Goal: Information Seeking & Learning: Learn about a topic

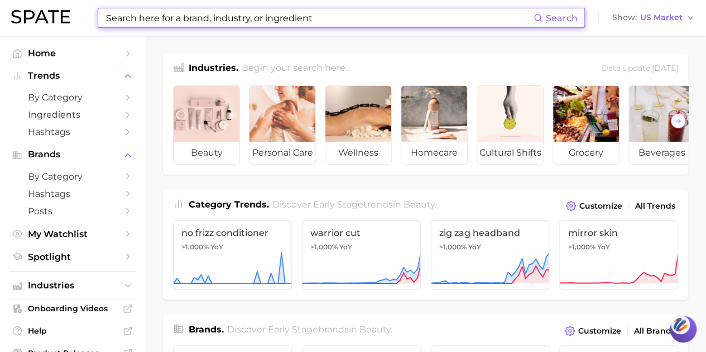
click at [164, 22] on input at bounding box center [319, 17] width 428 height 19
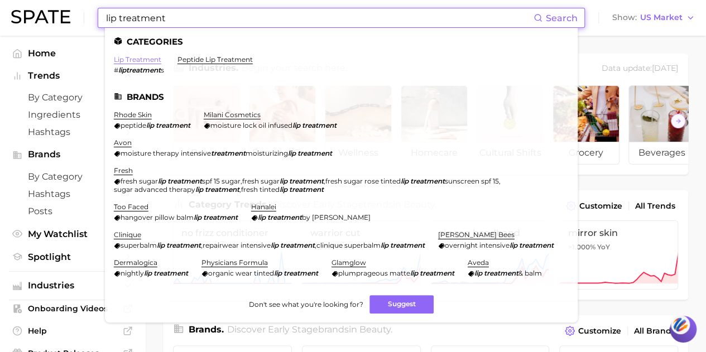
type input "lip treatment"
click at [131, 61] on link "lip treatment" at bounding box center [137, 59] width 47 height 8
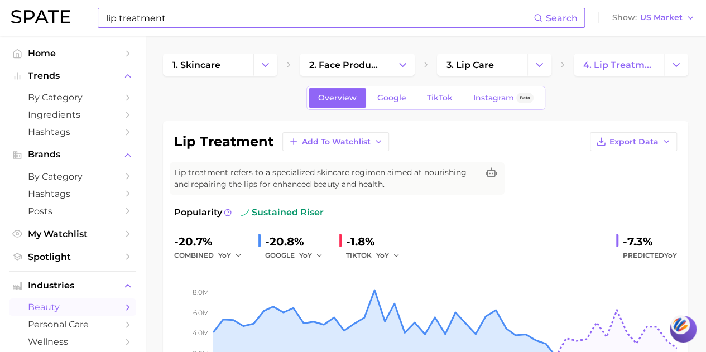
click at [206, 22] on input "lip treatment" at bounding box center [319, 17] width 428 height 19
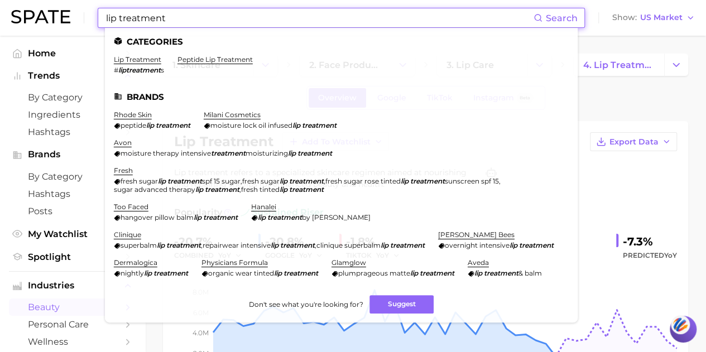
click at [206, 22] on input "lip treatment" at bounding box center [319, 17] width 428 height 19
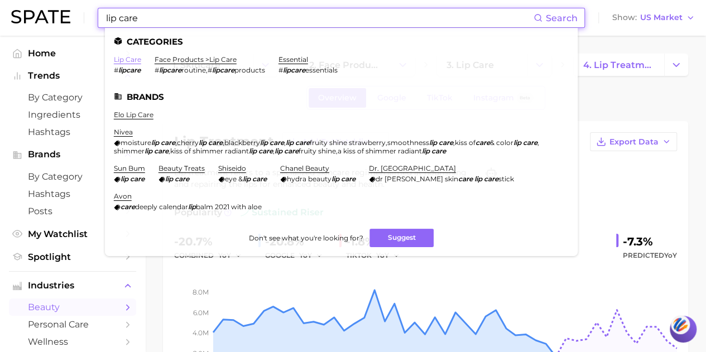
type input "lip care"
click at [122, 63] on link "lip care" at bounding box center [127, 59] width 27 height 8
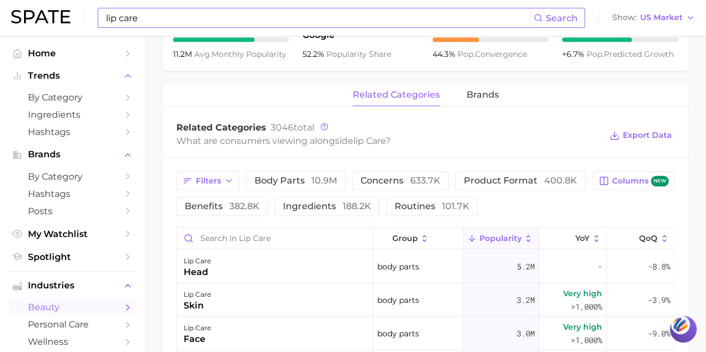
scroll to position [502, 0]
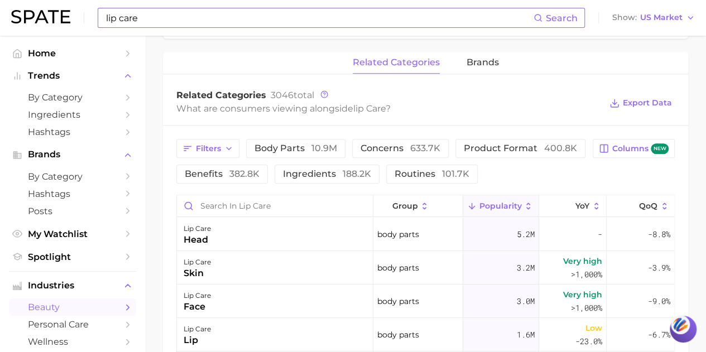
click at [466, 145] on span "product format 400.8k" at bounding box center [520, 148] width 113 height 9
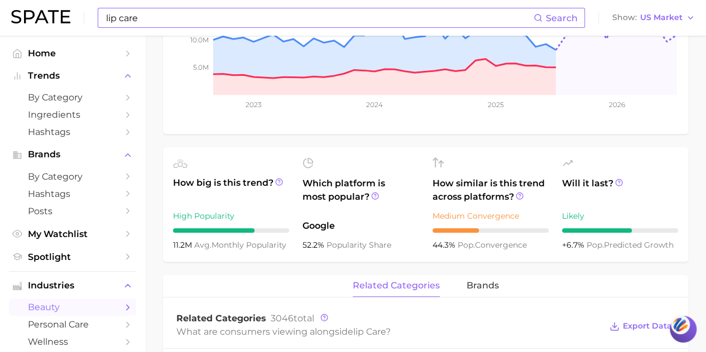
scroll to position [558, 0]
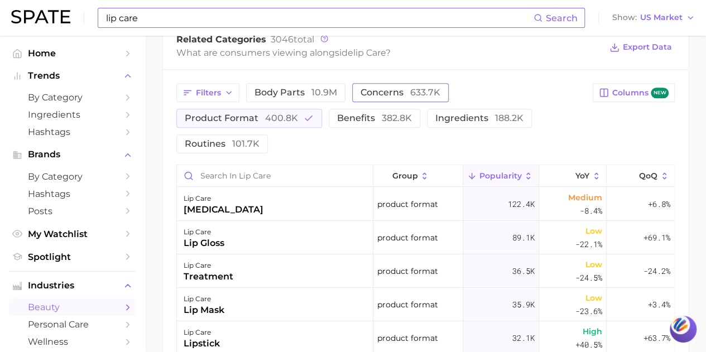
click at [385, 88] on span "concerns 633.7k" at bounding box center [400, 92] width 80 height 9
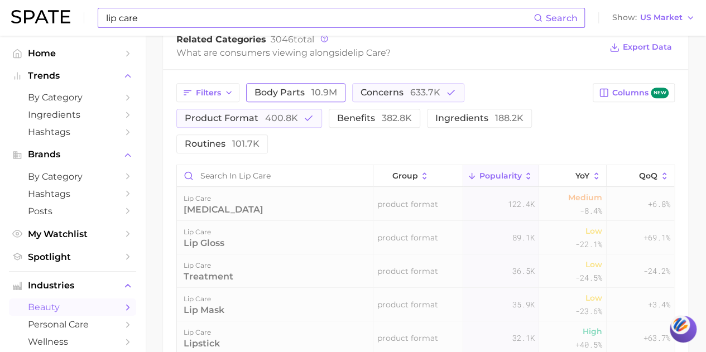
click at [329, 87] on span "10.9m" at bounding box center [324, 92] width 26 height 11
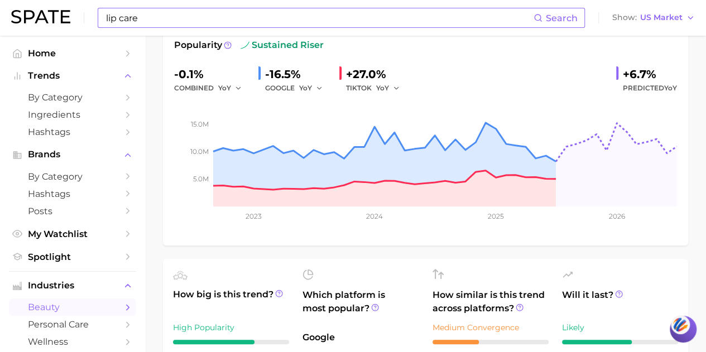
scroll to position [0, 0]
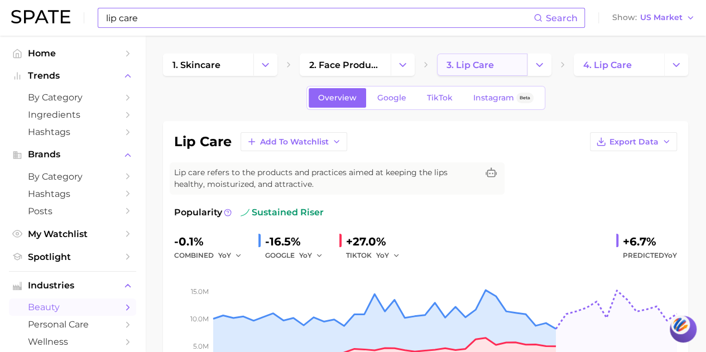
click at [485, 64] on span "3. lip care" at bounding box center [469, 65] width 47 height 11
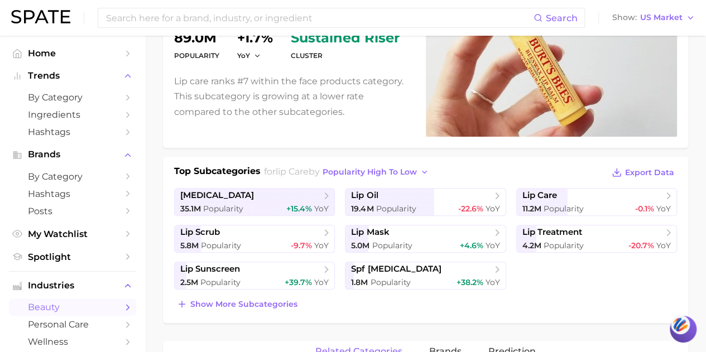
scroll to position [167, 0]
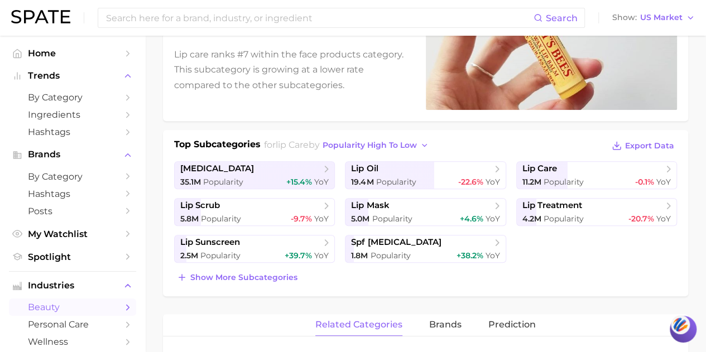
click at [167, 201] on div "Top Subcategories for lip care by popularity high to low Export Data [MEDICAL_D…" at bounding box center [425, 213] width 525 height 166
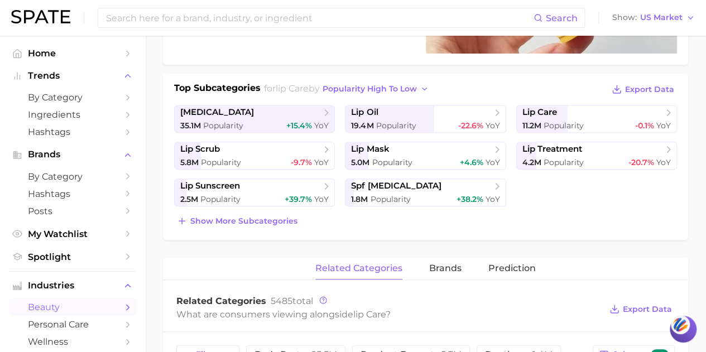
scroll to position [223, 0]
click at [228, 217] on span "Show more subcategories" at bounding box center [243, 221] width 107 height 9
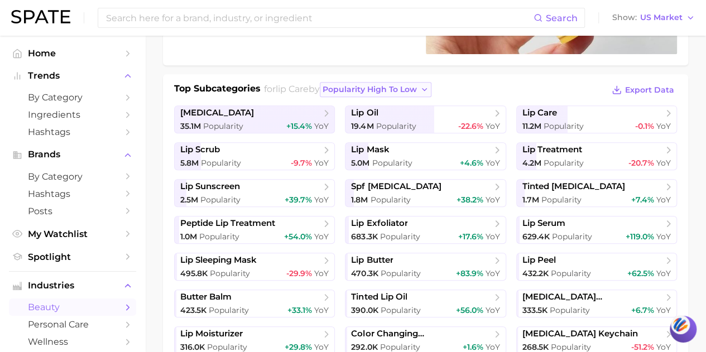
click at [391, 85] on span "popularity high to low" at bounding box center [369, 89] width 94 height 9
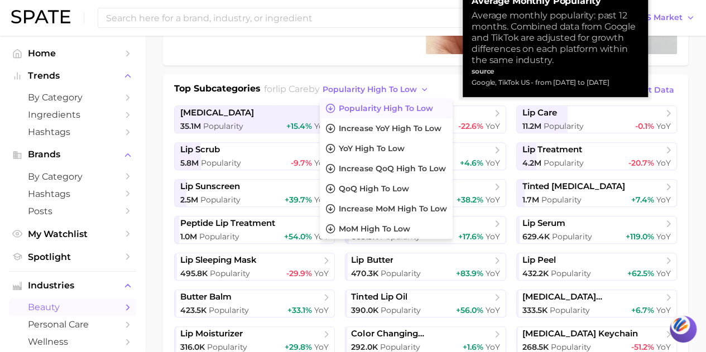
click at [383, 106] on span "Popularity high to low" at bounding box center [386, 108] width 94 height 9
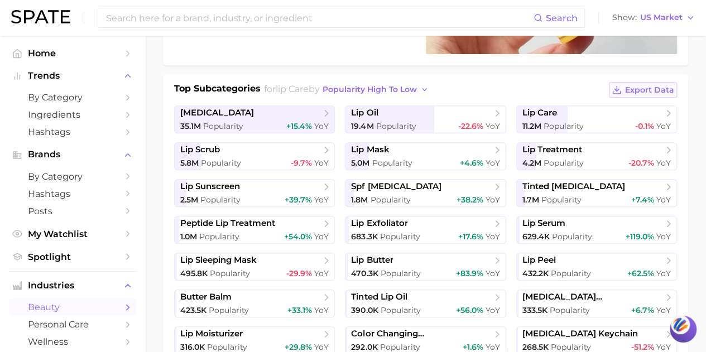
click at [640, 85] on span "Export Data" at bounding box center [649, 89] width 49 height 9
click at [240, 102] on div "Top Subcategories for lip care by popularity high to low Export Data [MEDICAL_D…" at bounding box center [425, 303] width 503 height 442
click at [251, 109] on span "[MEDICAL_DATA]" at bounding box center [250, 113] width 141 height 11
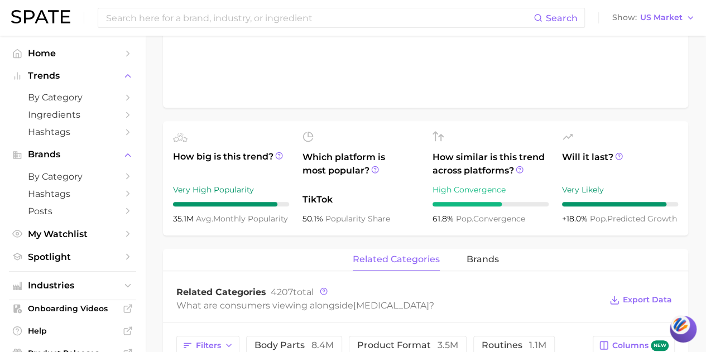
scroll to position [318, 0]
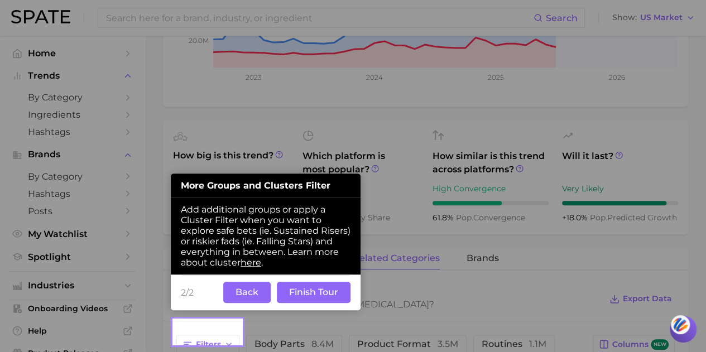
click at [249, 298] on button "Back" at bounding box center [246, 292] width 47 height 21
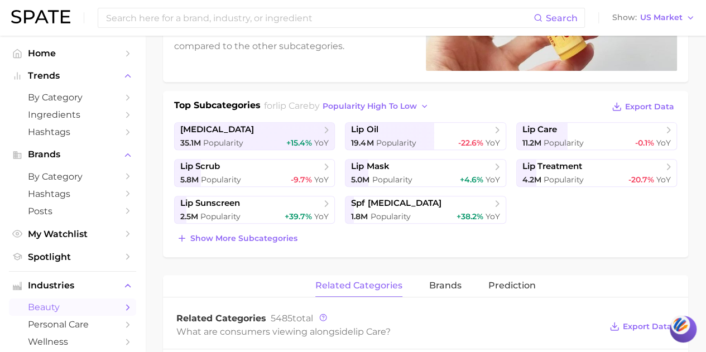
scroll to position [223, 0]
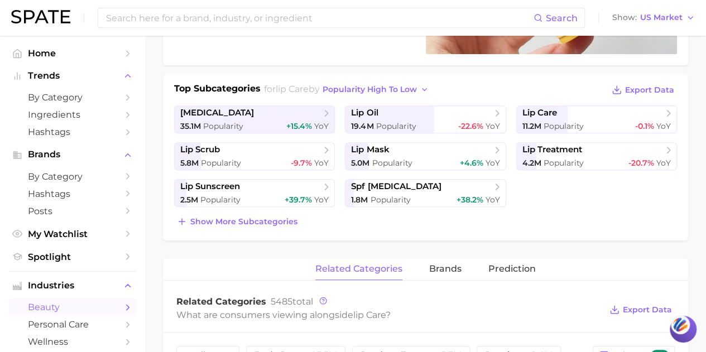
click at [666, 256] on div "lip care Popularity 89.0m YoY +1.7% cluster sustained riser Lip care ranks #7 w…" at bounding box center [425, 332] width 525 height 869
click at [687, 174] on main "1. skincare 2. face products 3. lip care 4. Subcategory Overview Google TikTok …" at bounding box center [425, 318] width 561 height 1010
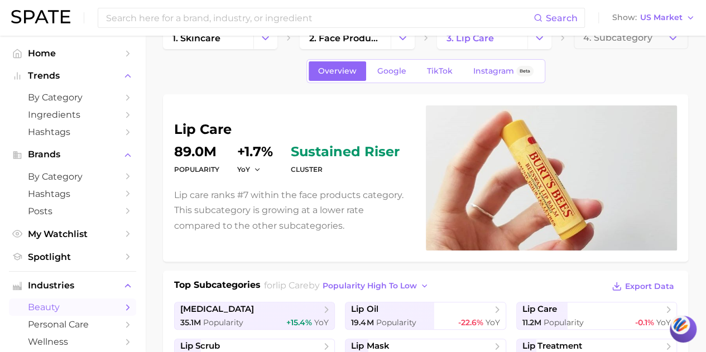
scroll to position [0, 0]
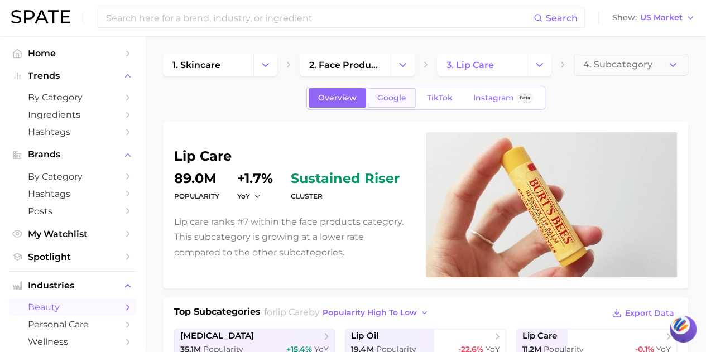
click at [393, 97] on span "Google" at bounding box center [391, 97] width 29 height 9
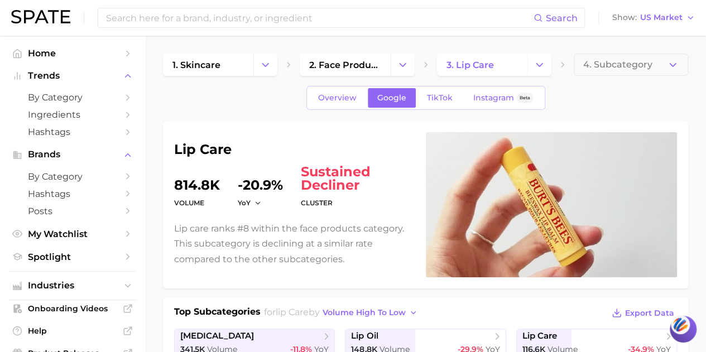
scroll to position [1, 0]
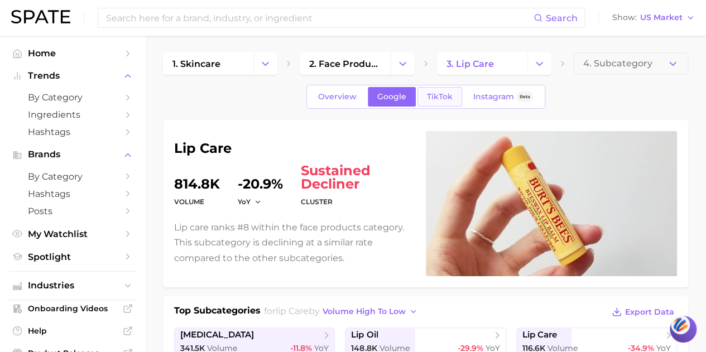
click at [438, 89] on link "TikTok" at bounding box center [439, 97] width 45 height 20
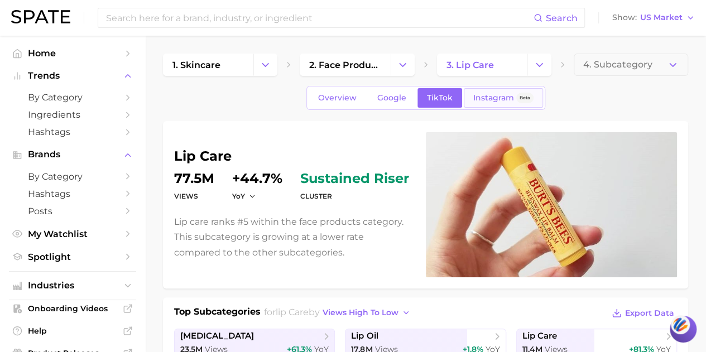
click at [480, 102] on span "Instagram" at bounding box center [493, 97] width 41 height 9
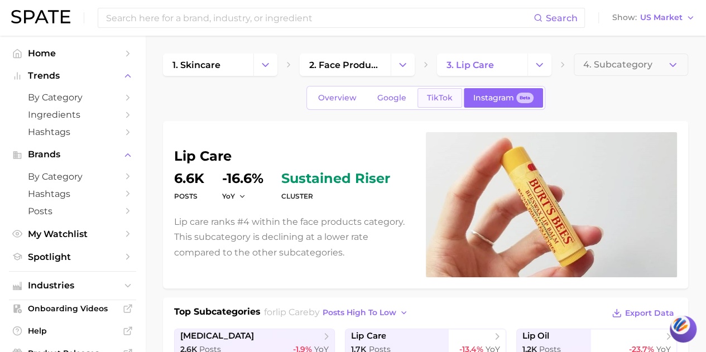
click at [427, 101] on span "TikTok" at bounding box center [440, 97] width 26 height 9
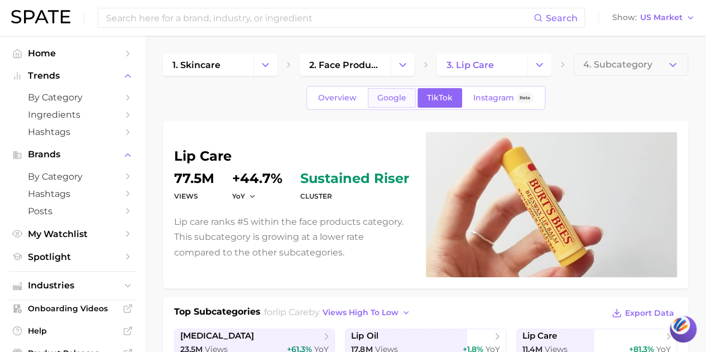
click at [382, 94] on span "Google" at bounding box center [391, 97] width 29 height 9
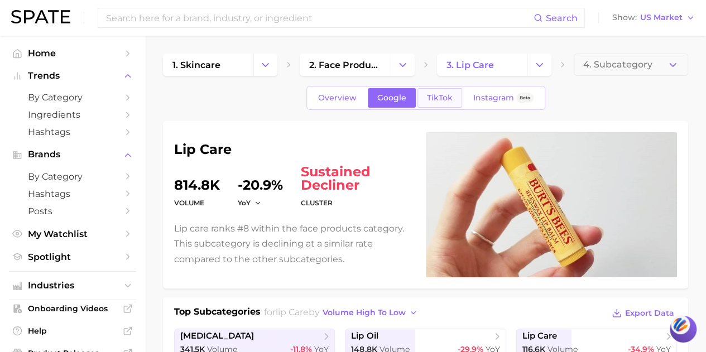
click at [432, 91] on link "TikTok" at bounding box center [439, 98] width 45 height 20
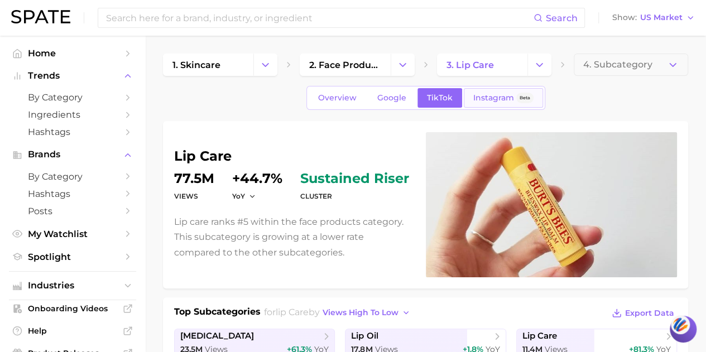
click at [473, 95] on span "Instagram" at bounding box center [493, 97] width 41 height 9
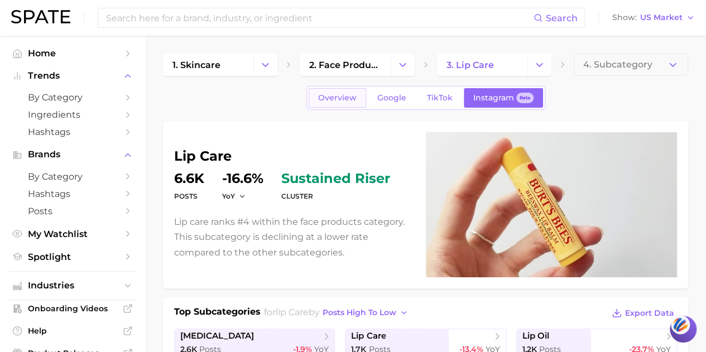
click at [338, 91] on link "Overview" at bounding box center [337, 98] width 57 height 20
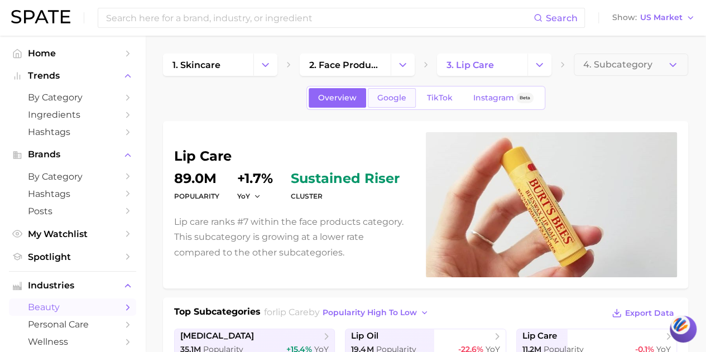
click at [406, 99] on link "Google" at bounding box center [392, 98] width 48 height 20
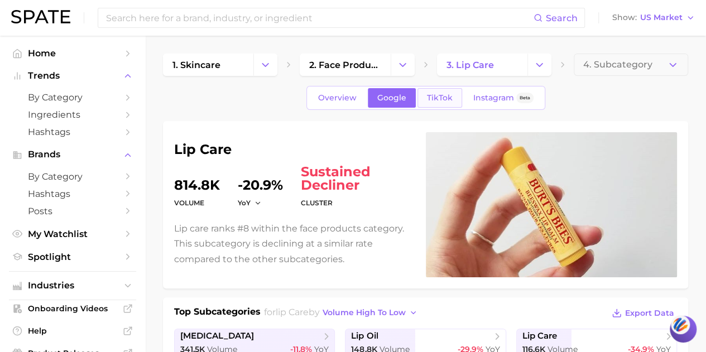
click at [438, 101] on span "TikTok" at bounding box center [440, 97] width 26 height 9
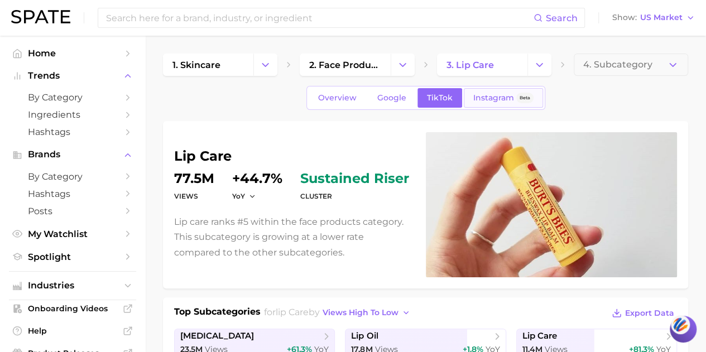
click at [475, 101] on span "Instagram" at bounding box center [493, 97] width 41 height 9
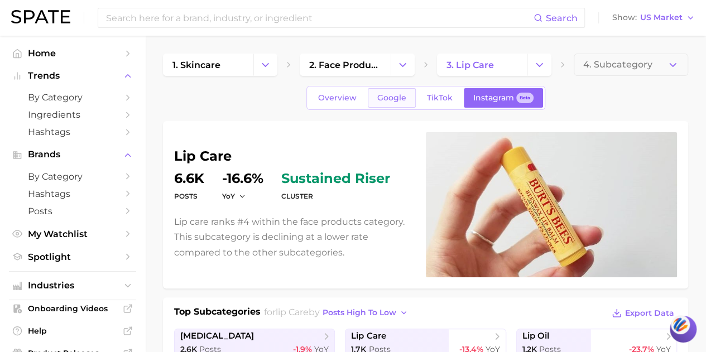
click at [393, 102] on span "Google" at bounding box center [391, 97] width 29 height 9
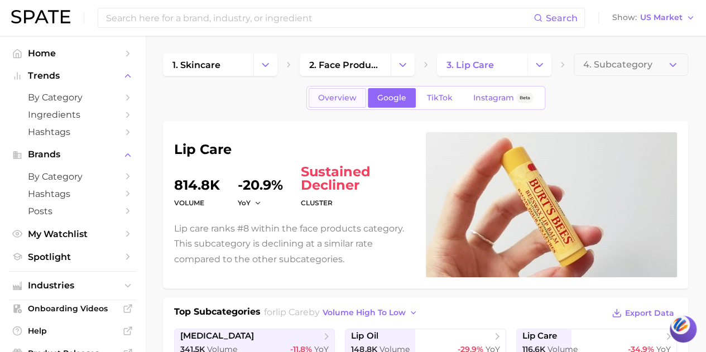
click at [348, 103] on link "Overview" at bounding box center [337, 98] width 57 height 20
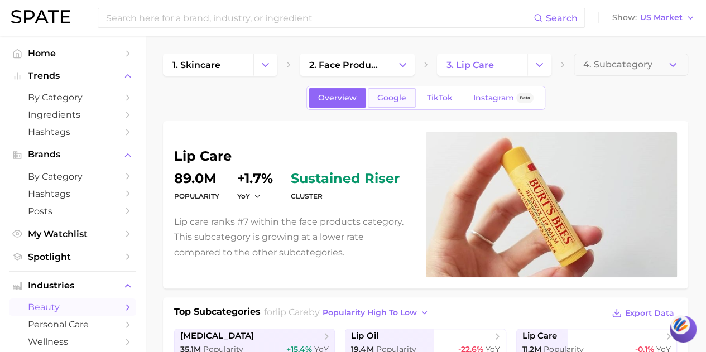
click at [391, 102] on span "Google" at bounding box center [391, 97] width 29 height 9
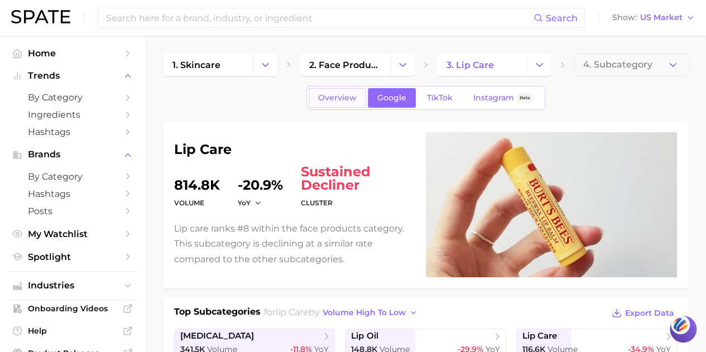
click at [348, 99] on span "Overview" at bounding box center [337, 97] width 38 height 9
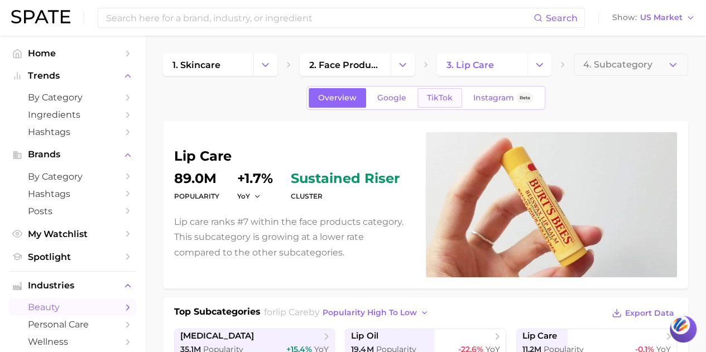
click at [421, 92] on link "TikTok" at bounding box center [439, 98] width 45 height 20
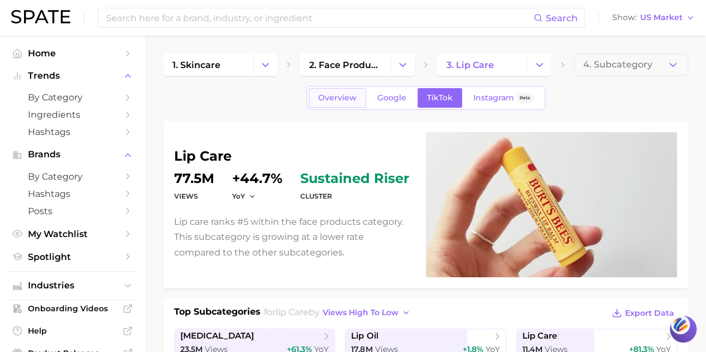
click at [360, 94] on link "Overview" at bounding box center [337, 98] width 57 height 20
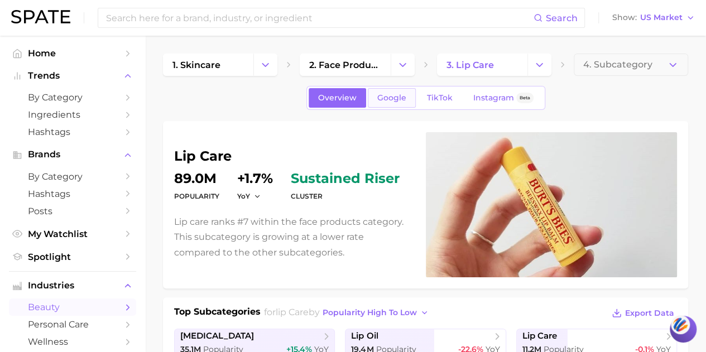
click at [399, 96] on span "Google" at bounding box center [391, 97] width 29 height 9
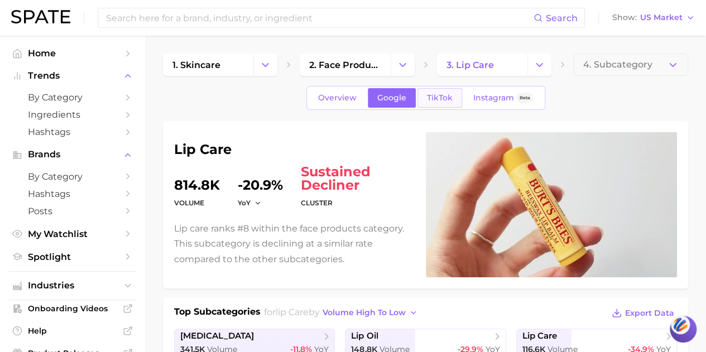
click at [427, 93] on span "TikTok" at bounding box center [440, 97] width 26 height 9
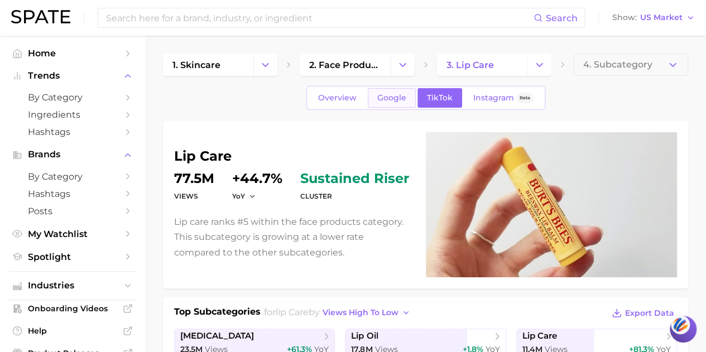
click at [394, 95] on span "Google" at bounding box center [391, 97] width 29 height 9
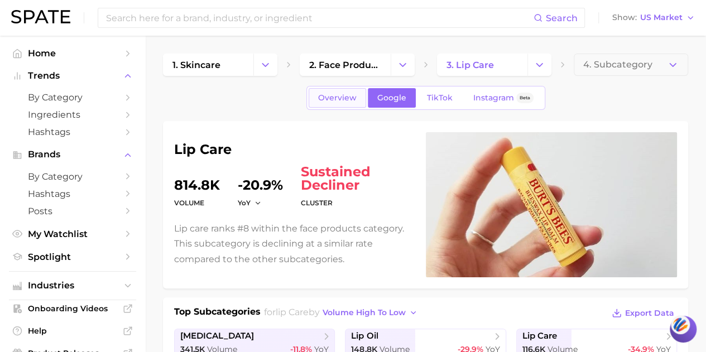
click at [344, 95] on span "Overview" at bounding box center [337, 97] width 38 height 9
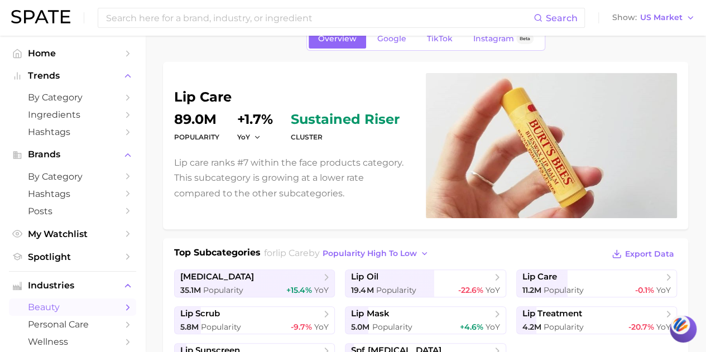
scroll to position [56, 0]
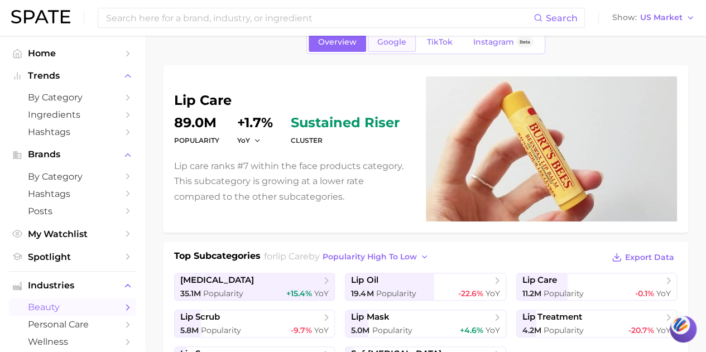
click at [391, 44] on span "Google" at bounding box center [391, 41] width 29 height 9
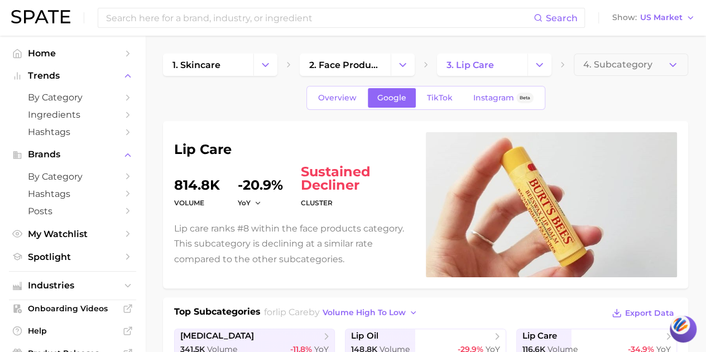
scroll to position [167, 0]
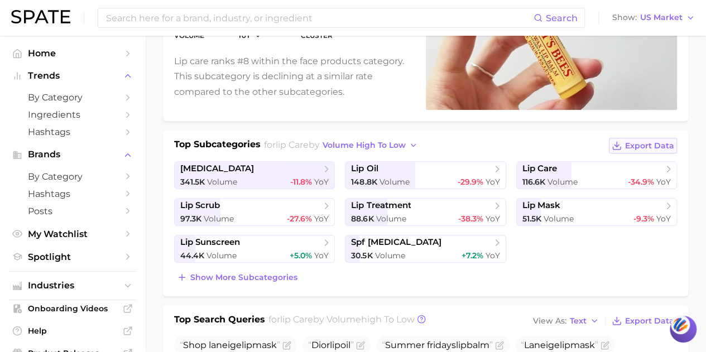
click at [644, 148] on span "Export Data" at bounding box center [649, 145] width 49 height 9
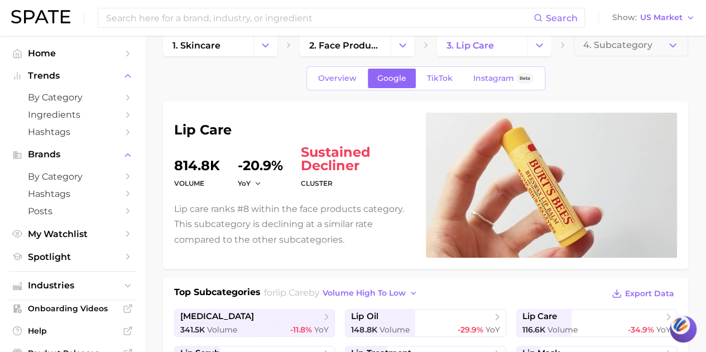
scroll to position [0, 0]
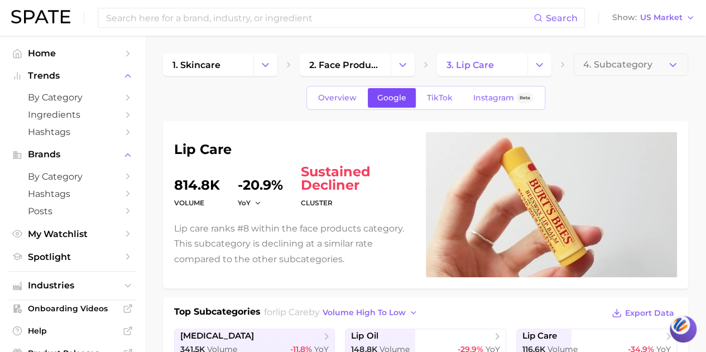
click at [392, 92] on link "Google" at bounding box center [392, 98] width 48 height 20
click at [339, 101] on span "Overview" at bounding box center [337, 97] width 38 height 9
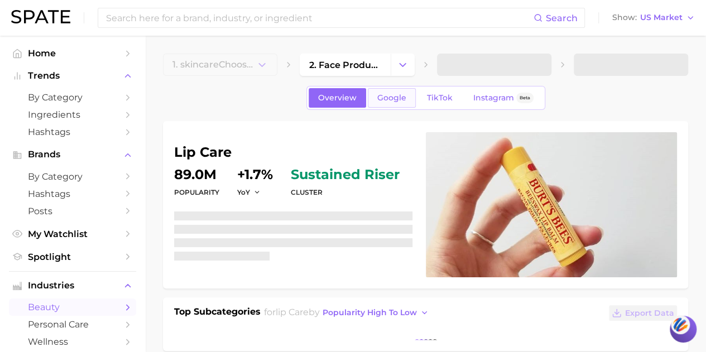
click at [394, 95] on span "Google" at bounding box center [391, 97] width 29 height 9
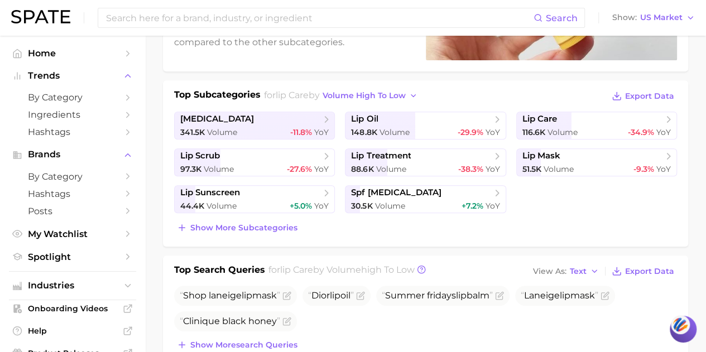
scroll to position [167, 0]
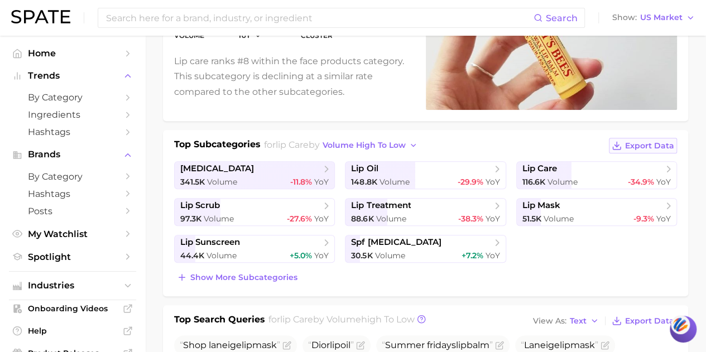
click at [637, 146] on span "Export Data" at bounding box center [649, 145] width 49 height 9
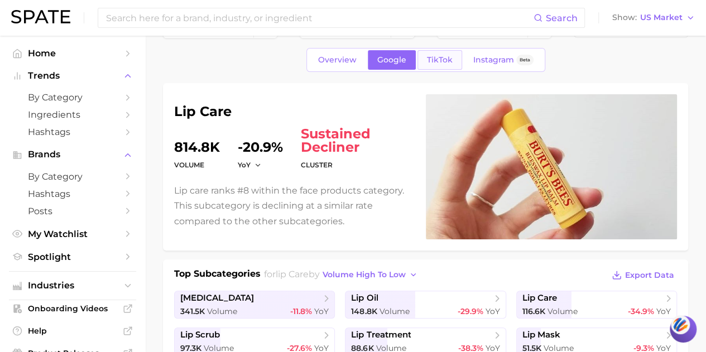
scroll to position [56, 0]
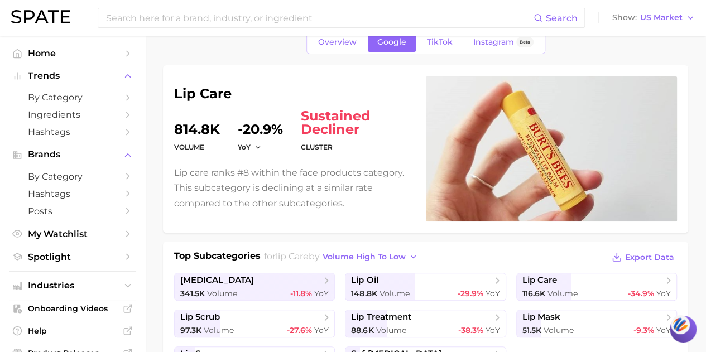
click at [392, 247] on div "Top Subcategories for lip care by volume high to low Export Data [MEDICAL_DATA]…" at bounding box center [425, 325] width 525 height 166
click at [392, 251] on button "volume high to low" at bounding box center [370, 256] width 101 height 15
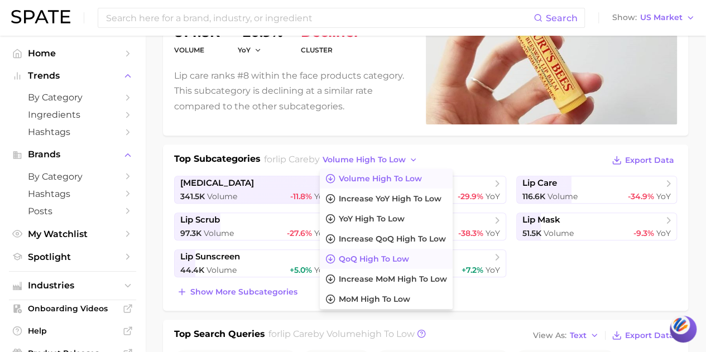
scroll to position [167, 0]
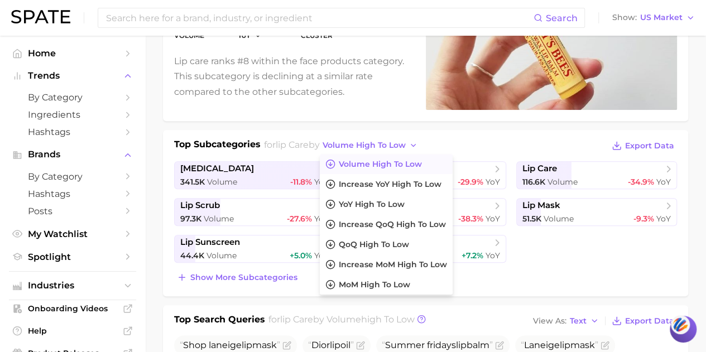
click at [466, 150] on div "Top Subcategories for lip care by volume high to low Volume high to low increas…" at bounding box center [425, 146] width 503 height 17
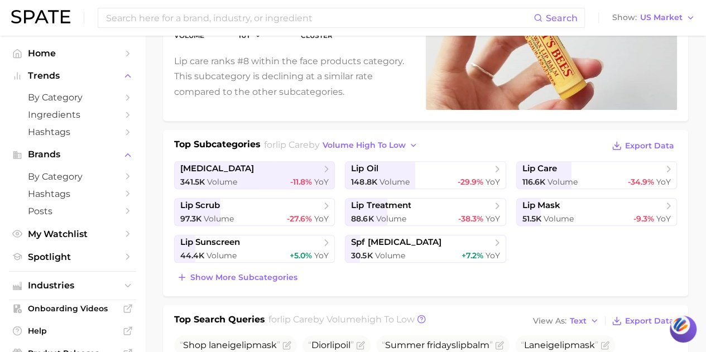
scroll to position [0, 0]
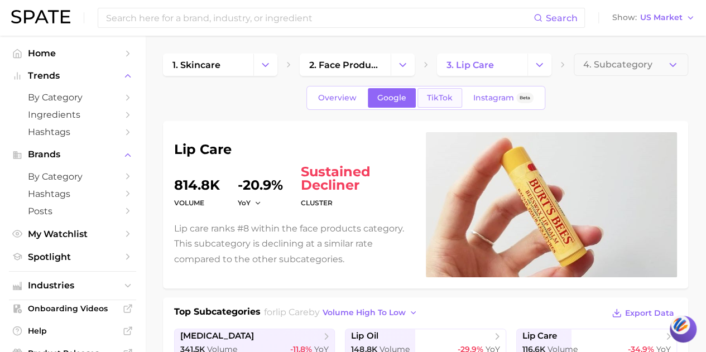
click at [436, 102] on link "TikTok" at bounding box center [439, 98] width 45 height 20
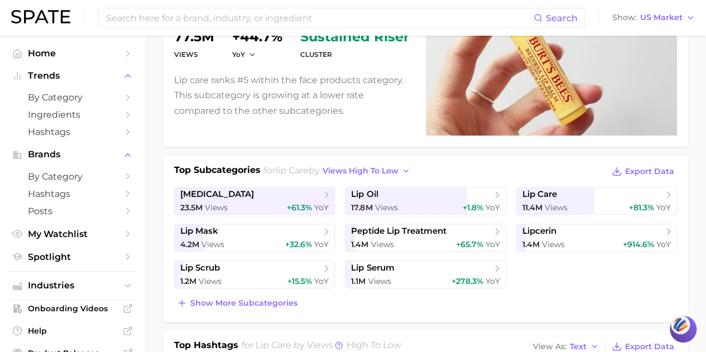
scroll to position [167, 0]
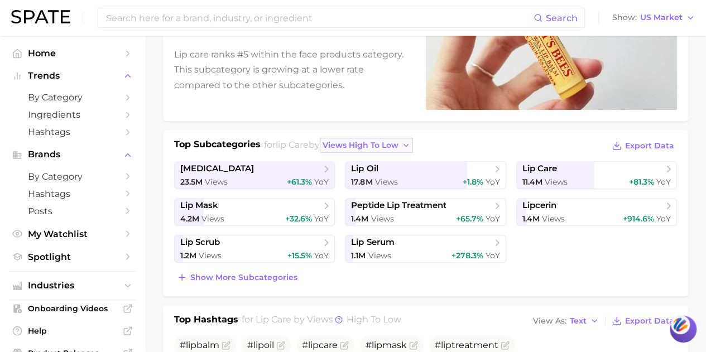
click at [384, 145] on span "views high to low" at bounding box center [360, 145] width 76 height 9
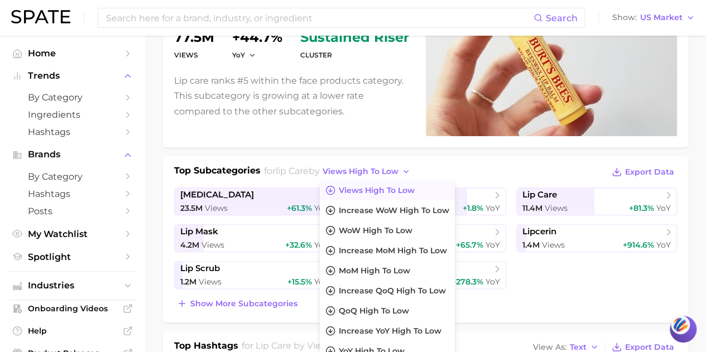
scroll to position [0, 0]
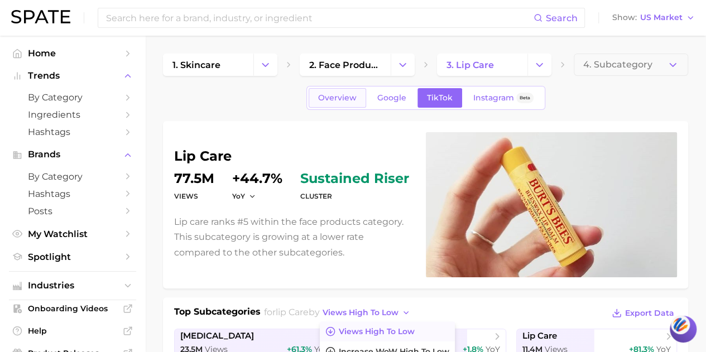
click at [334, 103] on link "Overview" at bounding box center [337, 98] width 57 height 20
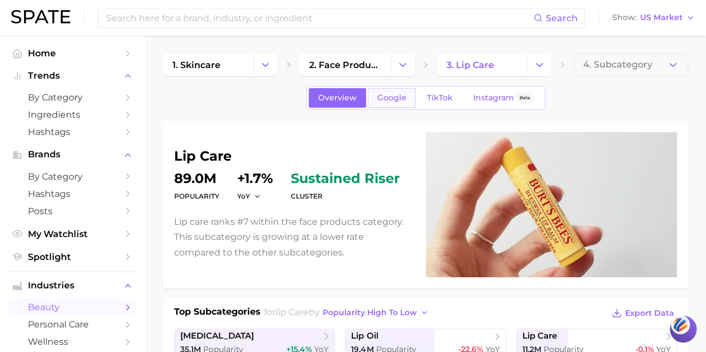
click at [392, 99] on span "Google" at bounding box center [391, 97] width 29 height 9
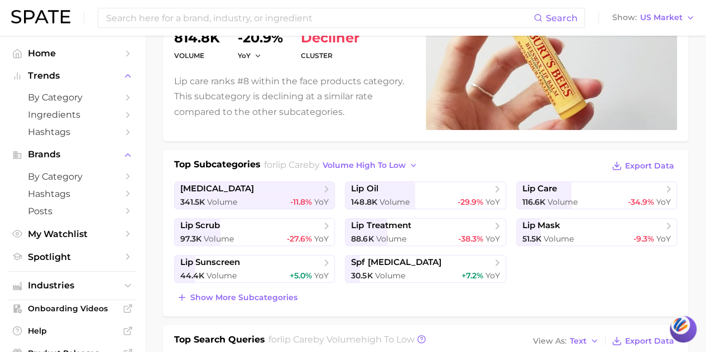
scroll to position [151, 0]
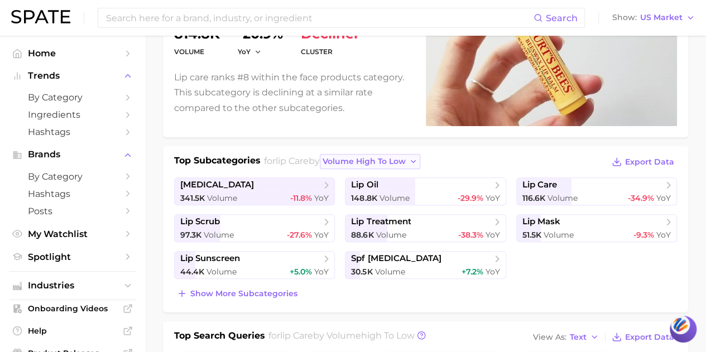
click at [394, 160] on span "volume high to low" at bounding box center [363, 161] width 83 height 9
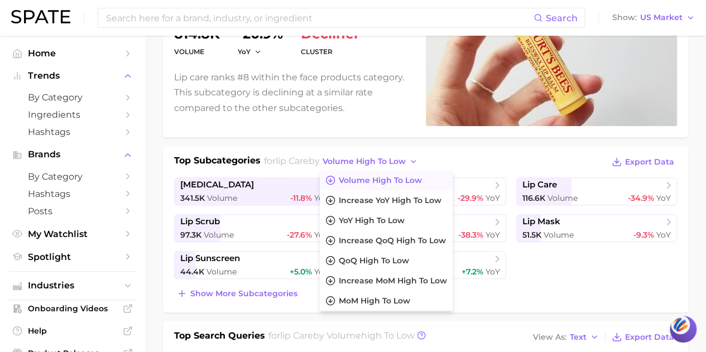
click at [442, 165] on div "Top Subcategories for lip care by volume high to low Volume high to low increas…" at bounding box center [425, 162] width 503 height 17
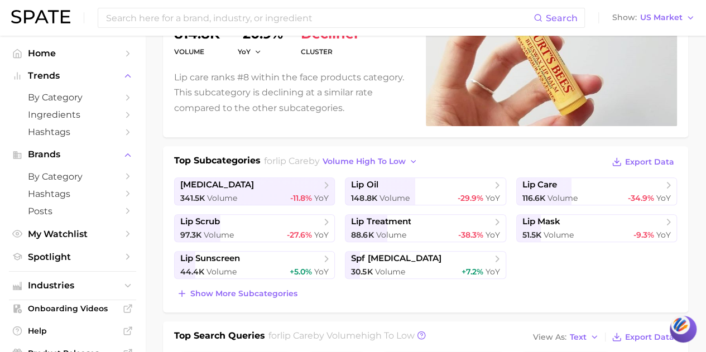
scroll to position [0, 0]
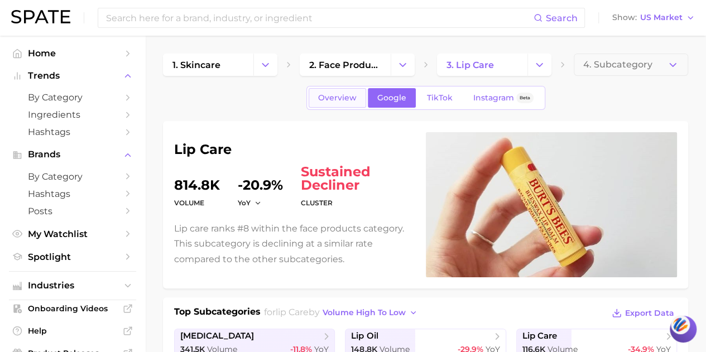
click at [334, 102] on span "Overview" at bounding box center [337, 97] width 38 height 9
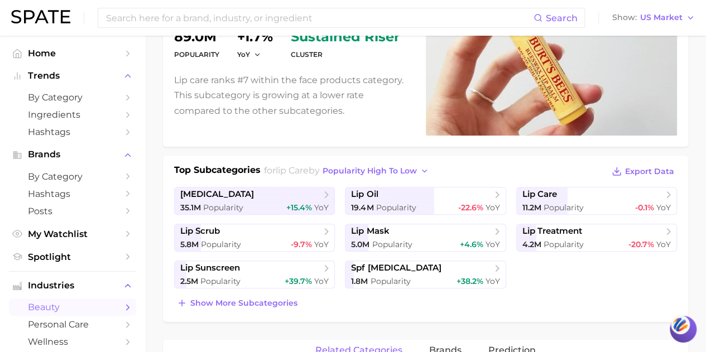
scroll to position [150, 0]
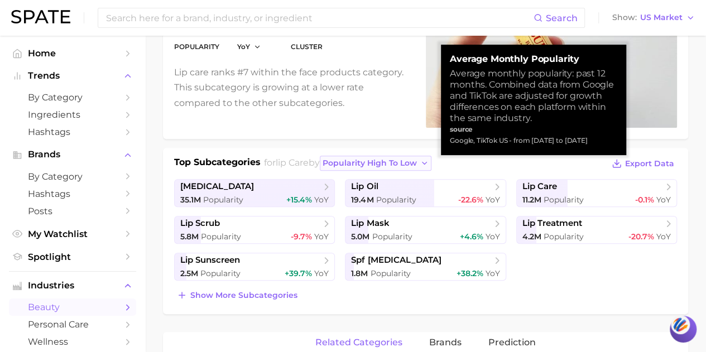
click at [417, 163] on span "popularity high to low" at bounding box center [369, 162] width 94 height 9
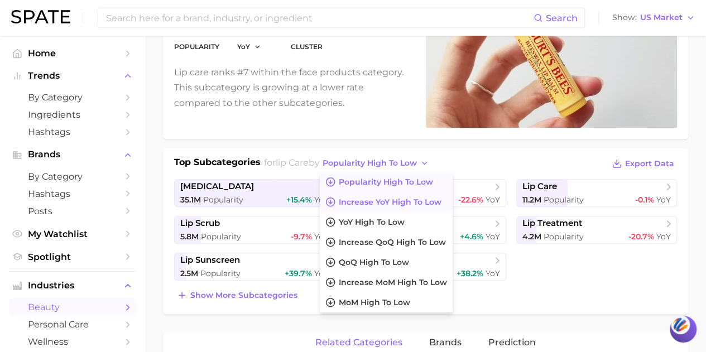
click at [414, 198] on span "Increase YoY high to low" at bounding box center [390, 202] width 103 height 9
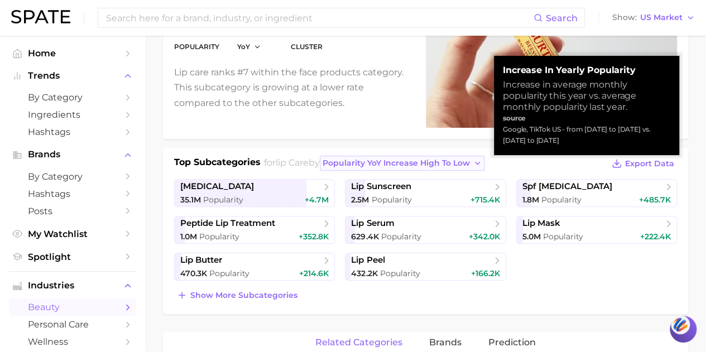
click at [406, 163] on span "Popularity YoY increase high to low" at bounding box center [395, 162] width 147 height 9
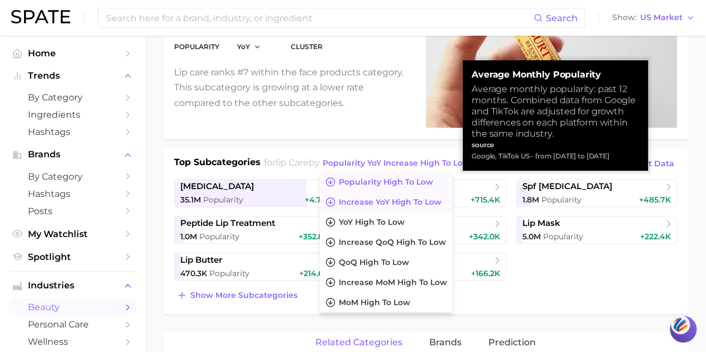
click at [392, 185] on span "Popularity high to low" at bounding box center [386, 181] width 94 height 9
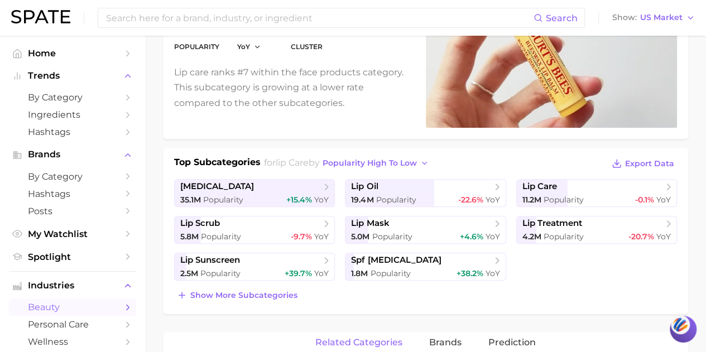
scroll to position [1, 0]
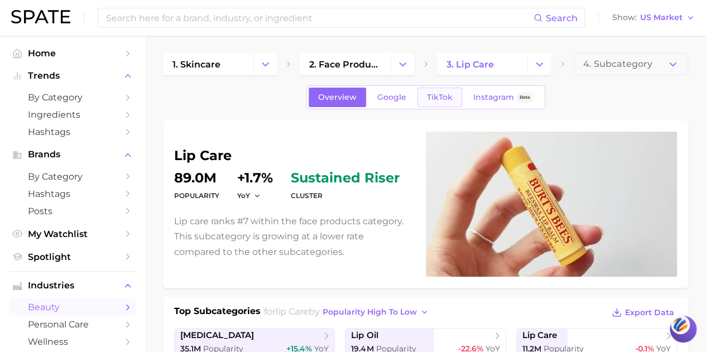
click at [426, 102] on link "TikTok" at bounding box center [439, 98] width 45 height 20
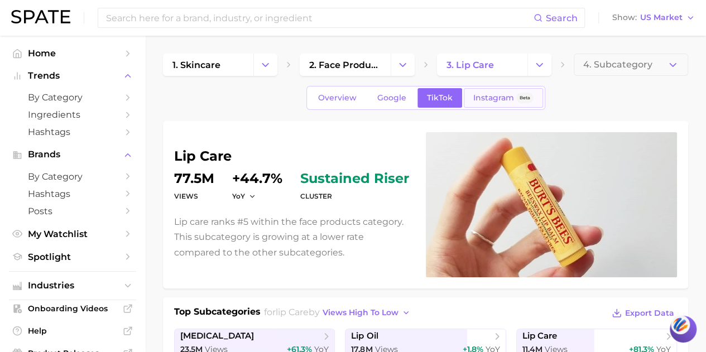
click at [473, 97] on span "Instagram" at bounding box center [493, 97] width 41 height 9
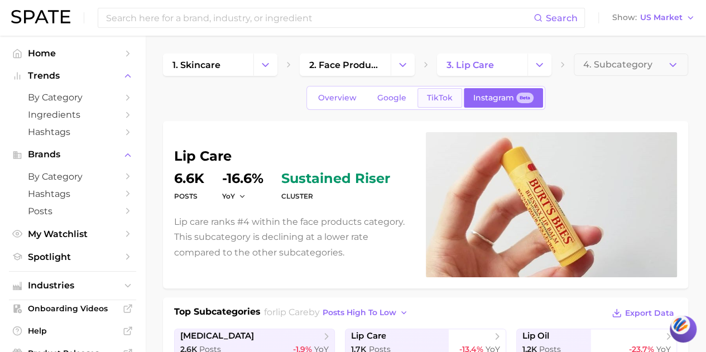
click at [431, 97] on span "TikTok" at bounding box center [440, 97] width 26 height 9
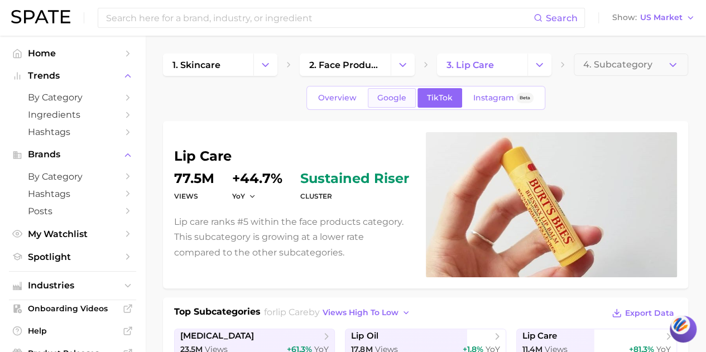
click at [407, 93] on link "Google" at bounding box center [392, 98] width 48 height 20
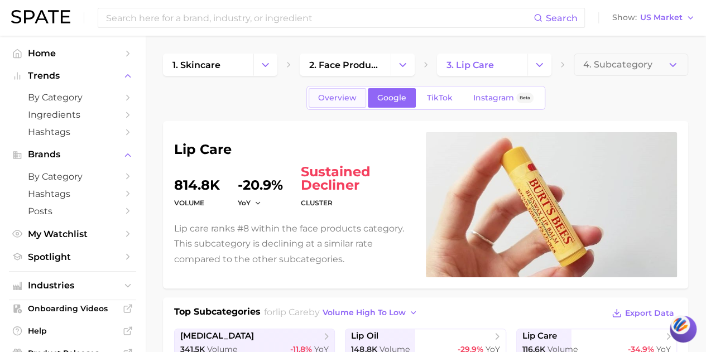
click at [339, 100] on span "Overview" at bounding box center [337, 97] width 38 height 9
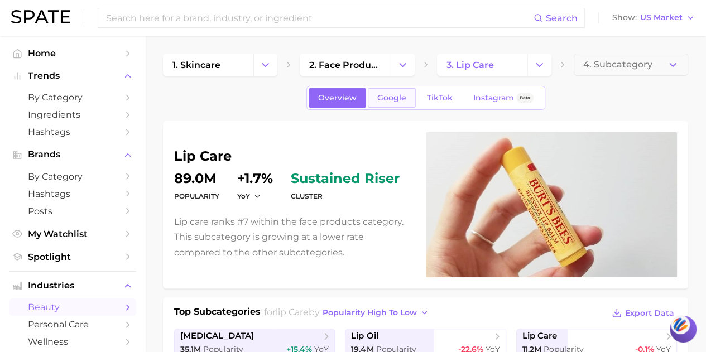
click at [394, 104] on link "Google" at bounding box center [392, 98] width 48 height 20
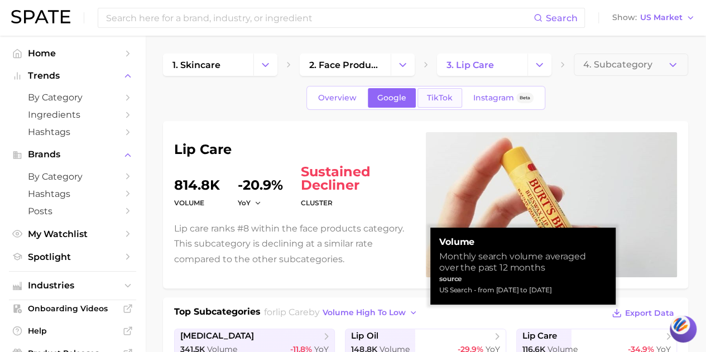
click at [423, 102] on link "TikTok" at bounding box center [439, 98] width 45 height 20
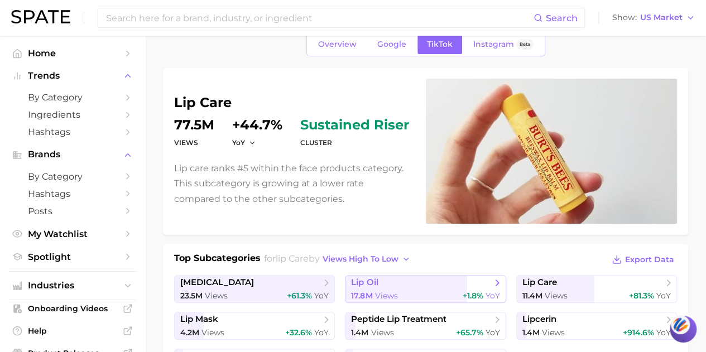
scroll to position [167, 0]
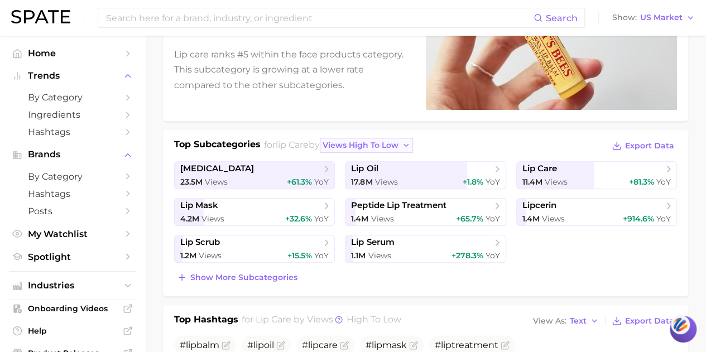
click at [390, 147] on span "views high to low" at bounding box center [360, 145] width 76 height 9
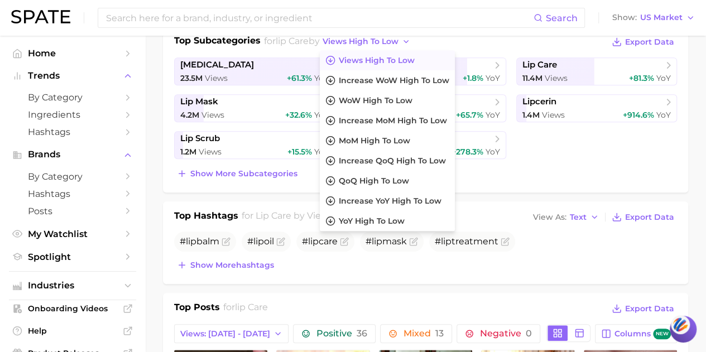
scroll to position [335, 0]
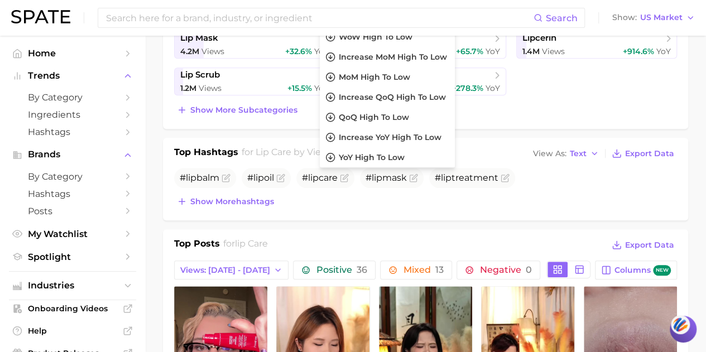
click at [359, 199] on div "Show more hashtags" at bounding box center [425, 202] width 503 height 16
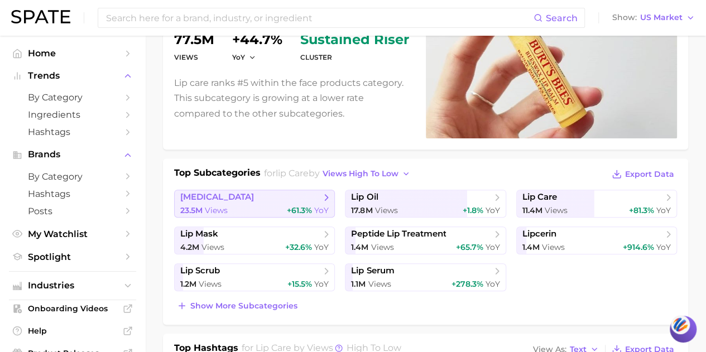
scroll to position [0, 0]
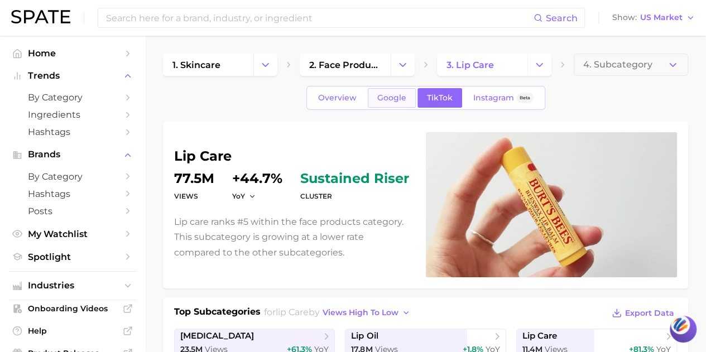
click at [392, 92] on link "Google" at bounding box center [392, 98] width 48 height 20
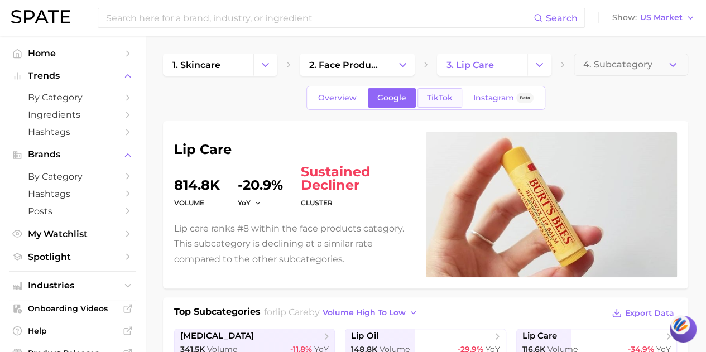
click at [441, 95] on span "TikTok" at bounding box center [440, 97] width 26 height 9
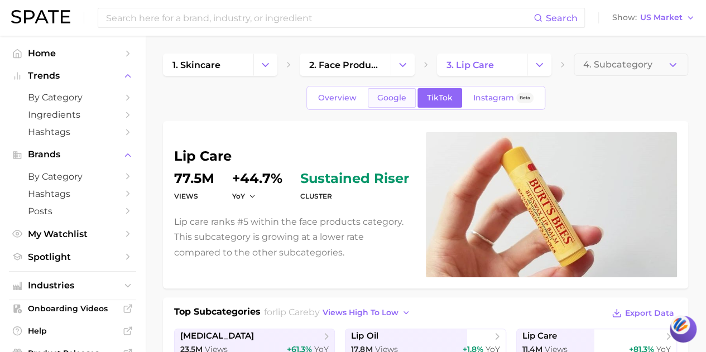
click at [395, 102] on span "Google" at bounding box center [391, 97] width 29 height 9
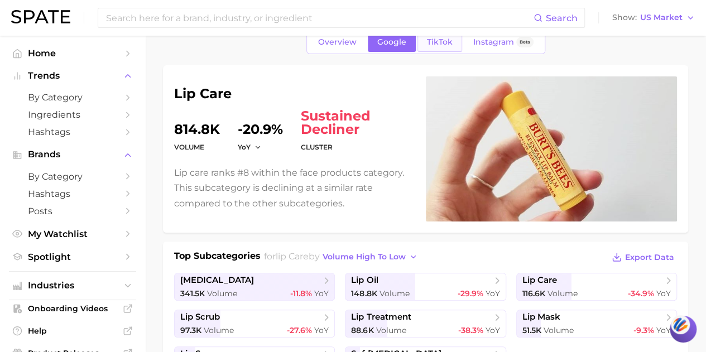
click at [427, 41] on span "TikTok" at bounding box center [440, 41] width 26 height 9
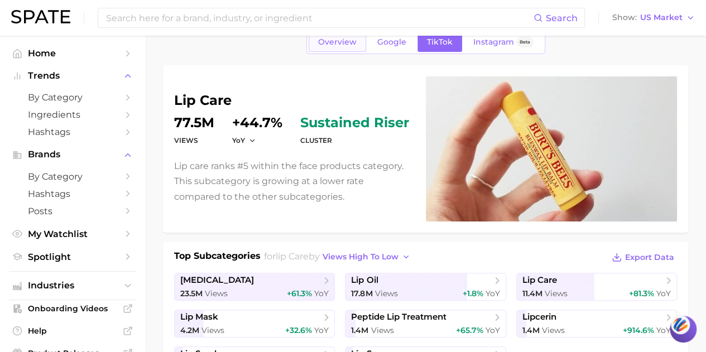
click at [321, 46] on span "Overview" at bounding box center [337, 41] width 38 height 9
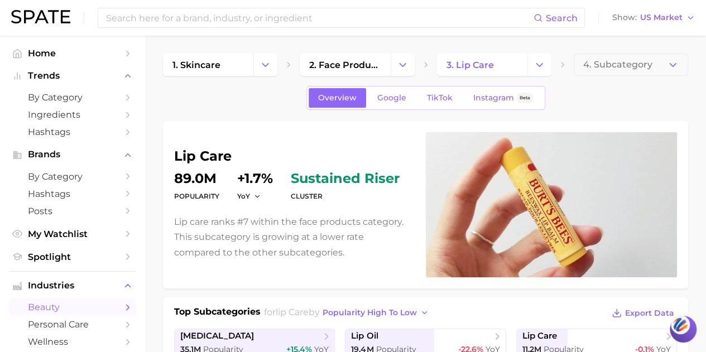
scroll to position [112, 0]
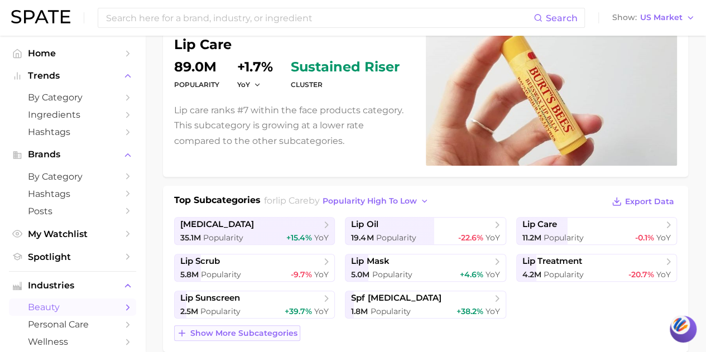
click at [261, 336] on button "Show more subcategories" at bounding box center [237, 333] width 126 height 16
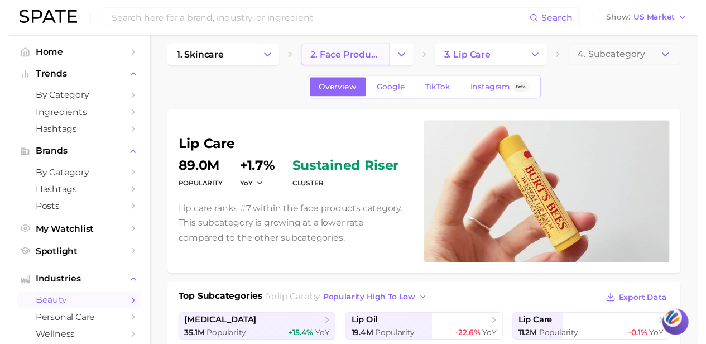
scroll to position [0, 0]
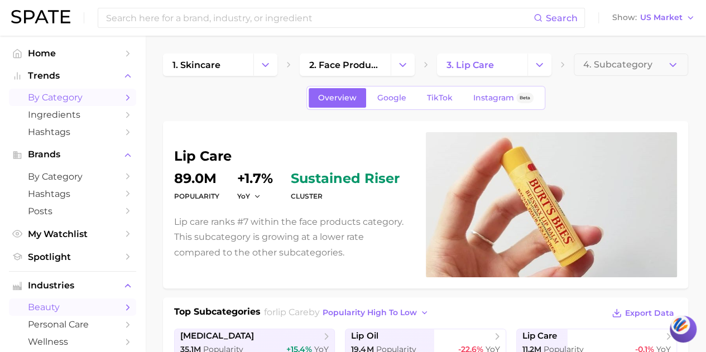
click at [117, 92] on link "by Category" at bounding box center [72, 97] width 127 height 17
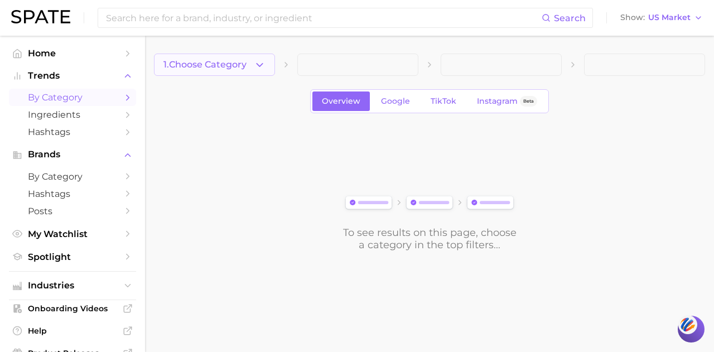
click at [263, 58] on button "1. Choose Category" at bounding box center [214, 65] width 121 height 22
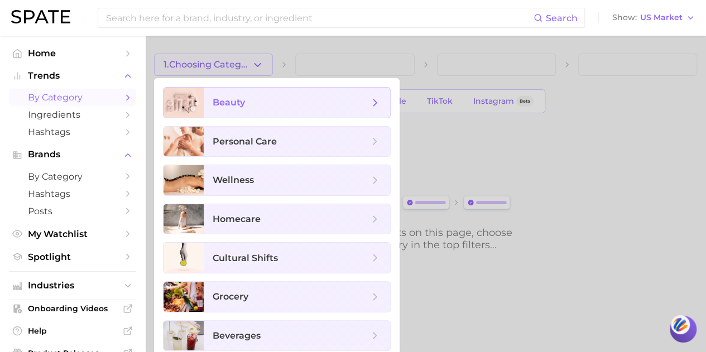
click at [292, 104] on span "beauty" at bounding box center [291, 103] width 156 height 12
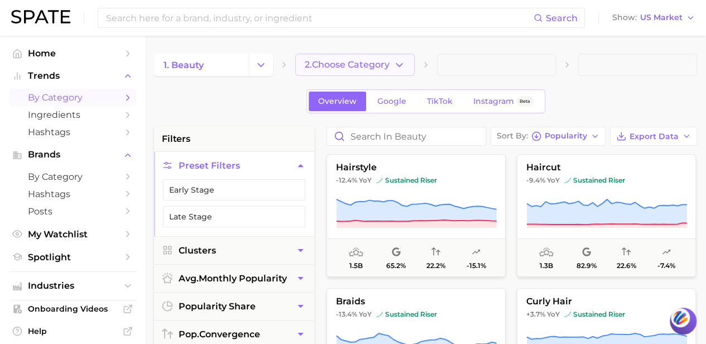
click at [372, 65] on span "2. Choose Category" at bounding box center [347, 65] width 85 height 10
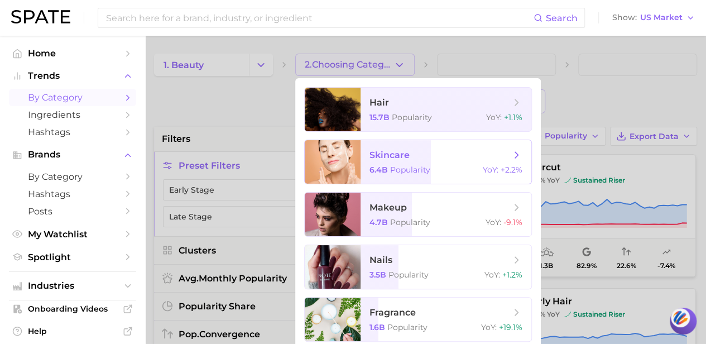
click at [476, 162] on span "skincare 6.4b Popularity YoY : +2.2%" at bounding box center [445, 162] width 171 height 44
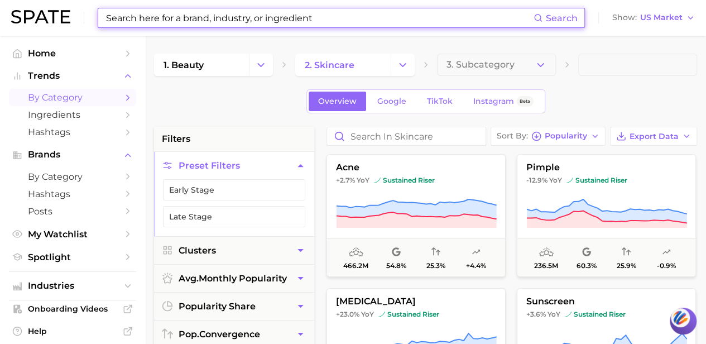
click at [335, 24] on input at bounding box center [319, 17] width 428 height 19
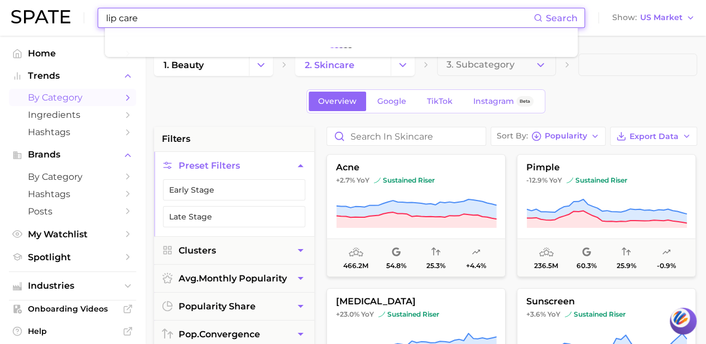
type input "lip care"
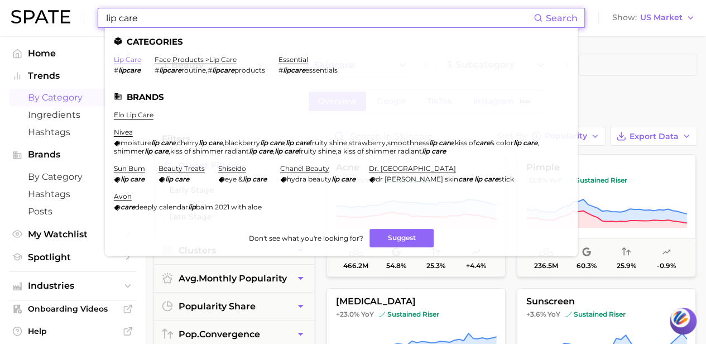
click at [131, 58] on link "lip care" at bounding box center [127, 59] width 27 height 8
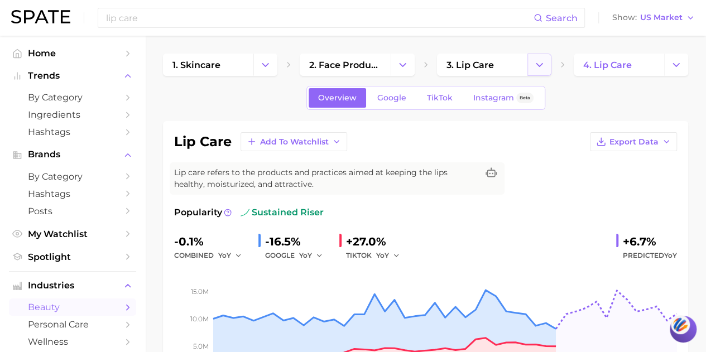
click at [537, 69] on icon "Change Category" at bounding box center [539, 65] width 12 height 12
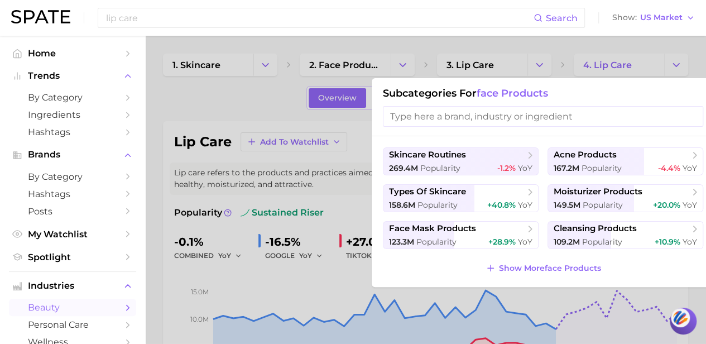
click at [408, 65] on div at bounding box center [353, 172] width 706 height 344
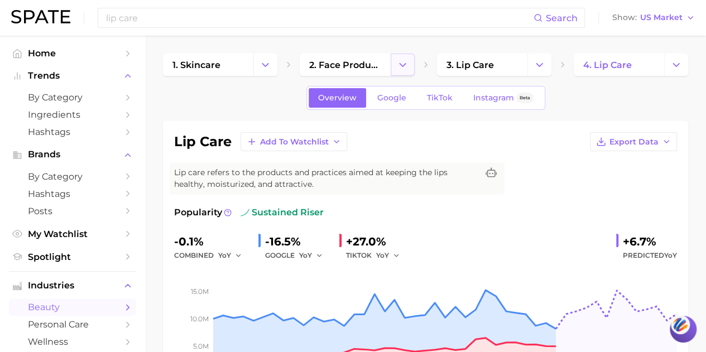
click at [404, 68] on icon "Change Category" at bounding box center [403, 65] width 12 height 12
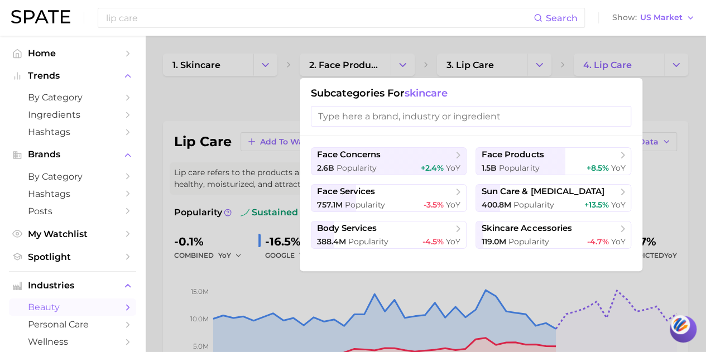
click at [599, 262] on div "face concerns 2.6b Popularity +2.4% YoY face products 1.5b Popularity +8.5% YoY…" at bounding box center [471, 203] width 343 height 135
click at [368, 72] on div at bounding box center [353, 176] width 706 height 352
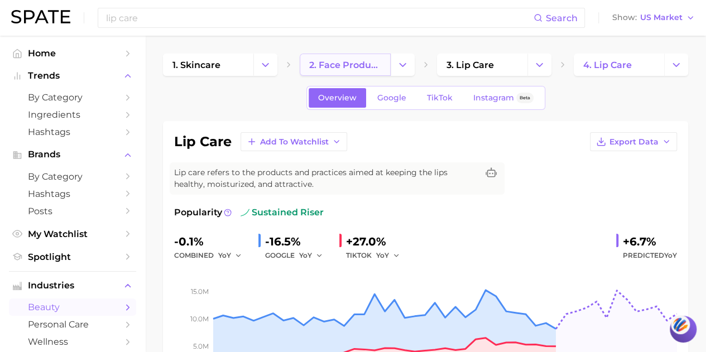
click at [368, 70] on span "2. face products" at bounding box center [344, 65] width 71 height 11
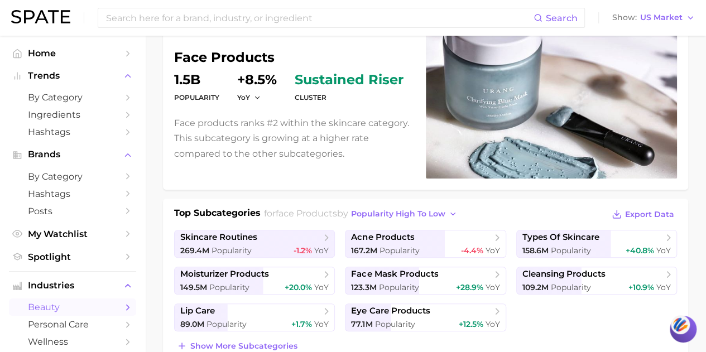
scroll to position [167, 0]
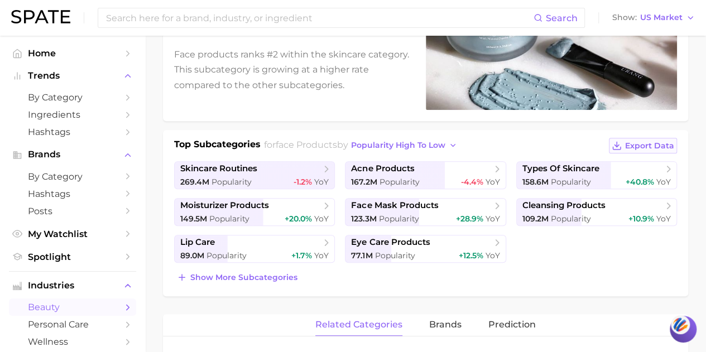
click at [650, 145] on span "Export Data" at bounding box center [649, 145] width 49 height 9
click at [279, 277] on span "Show more subcategories" at bounding box center [243, 277] width 107 height 9
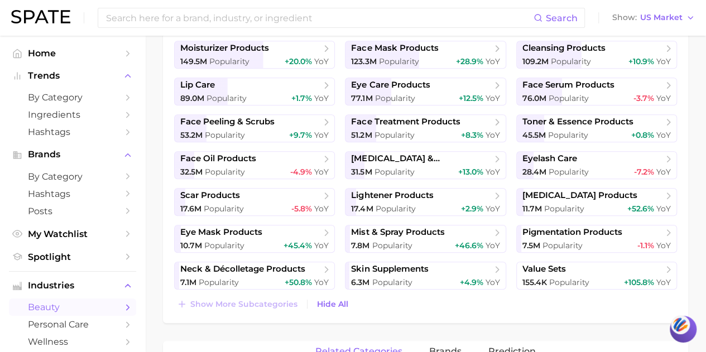
scroll to position [335, 0]
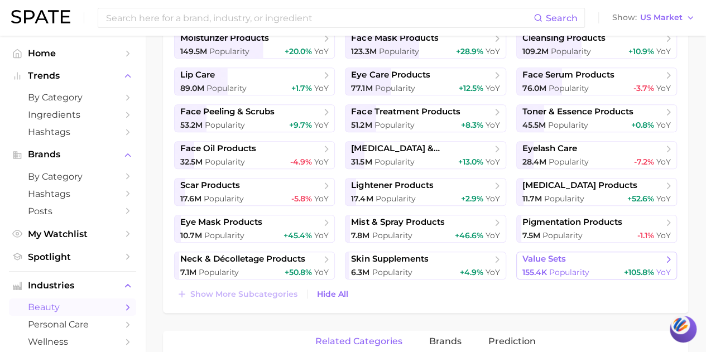
click at [559, 263] on span "value sets" at bounding box center [592, 259] width 141 height 11
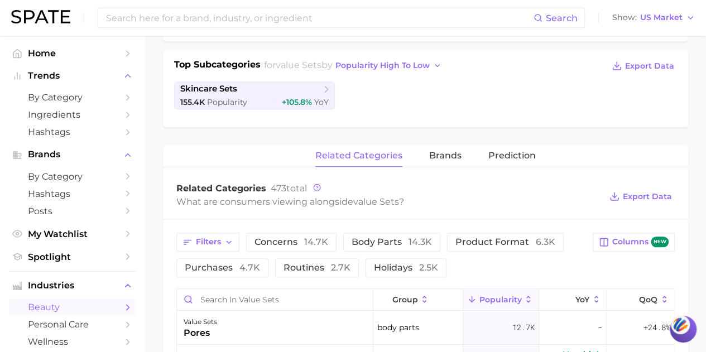
scroll to position [335, 0]
